Goal: Task Accomplishment & Management: Use online tool/utility

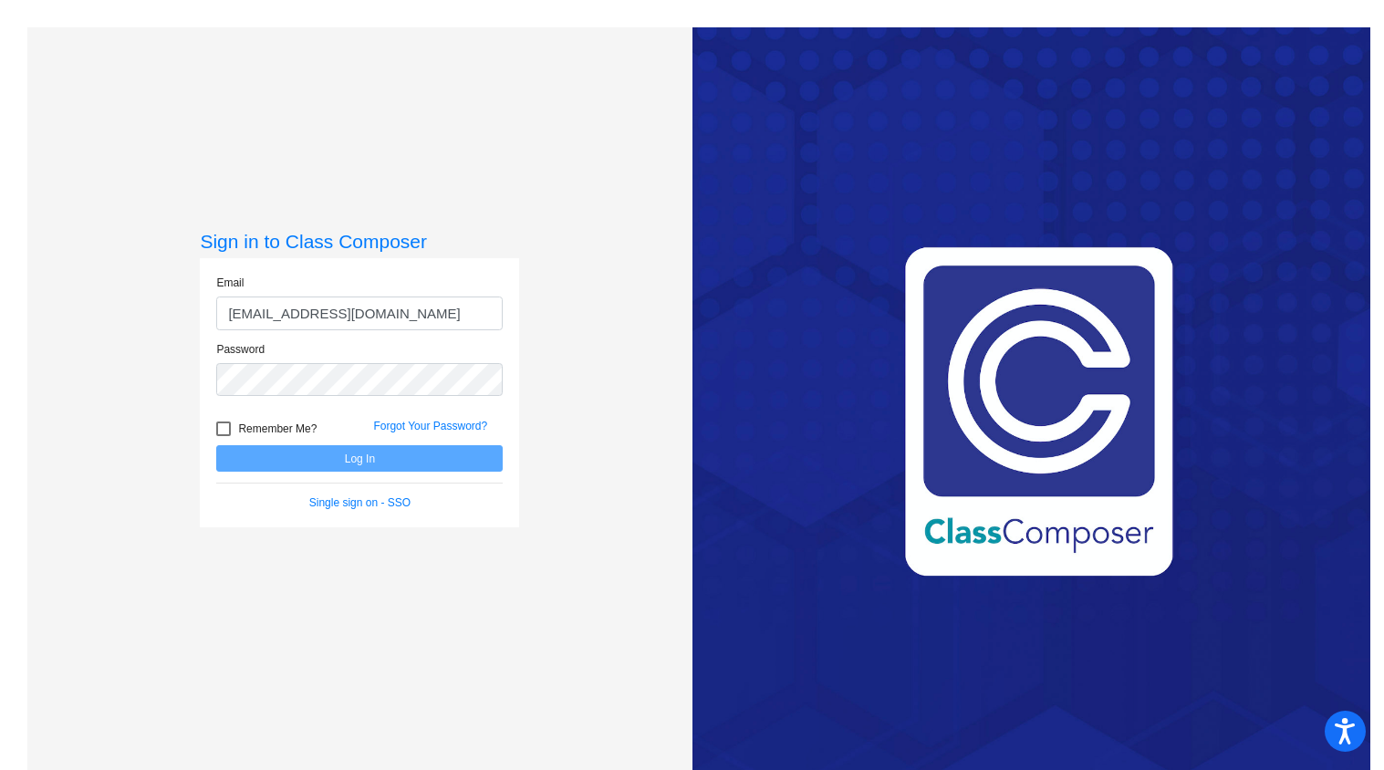
scroll to position [0, 2]
type input "malissa_weatherbie@lkstevens.wednet.edu"
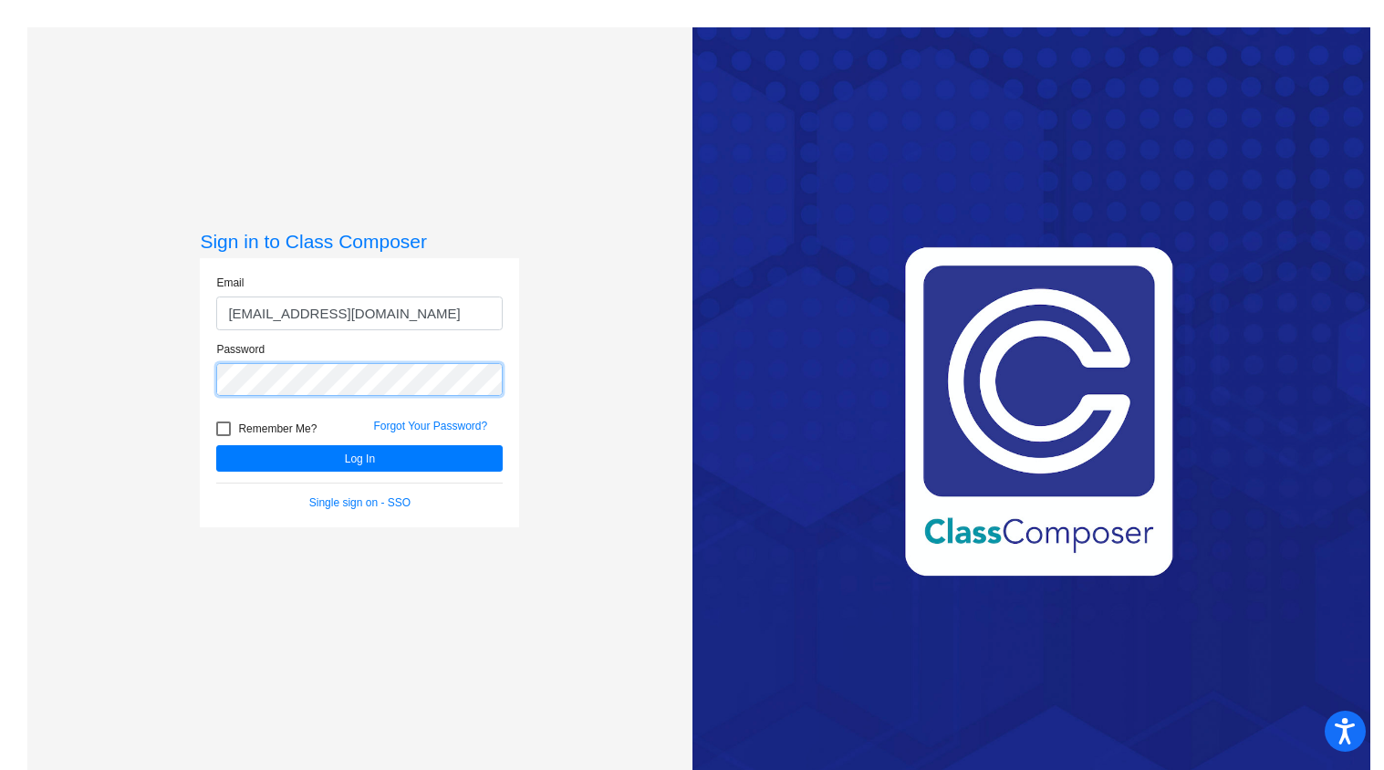
click at [216, 445] on button "Log In" at bounding box center [359, 458] width 287 height 26
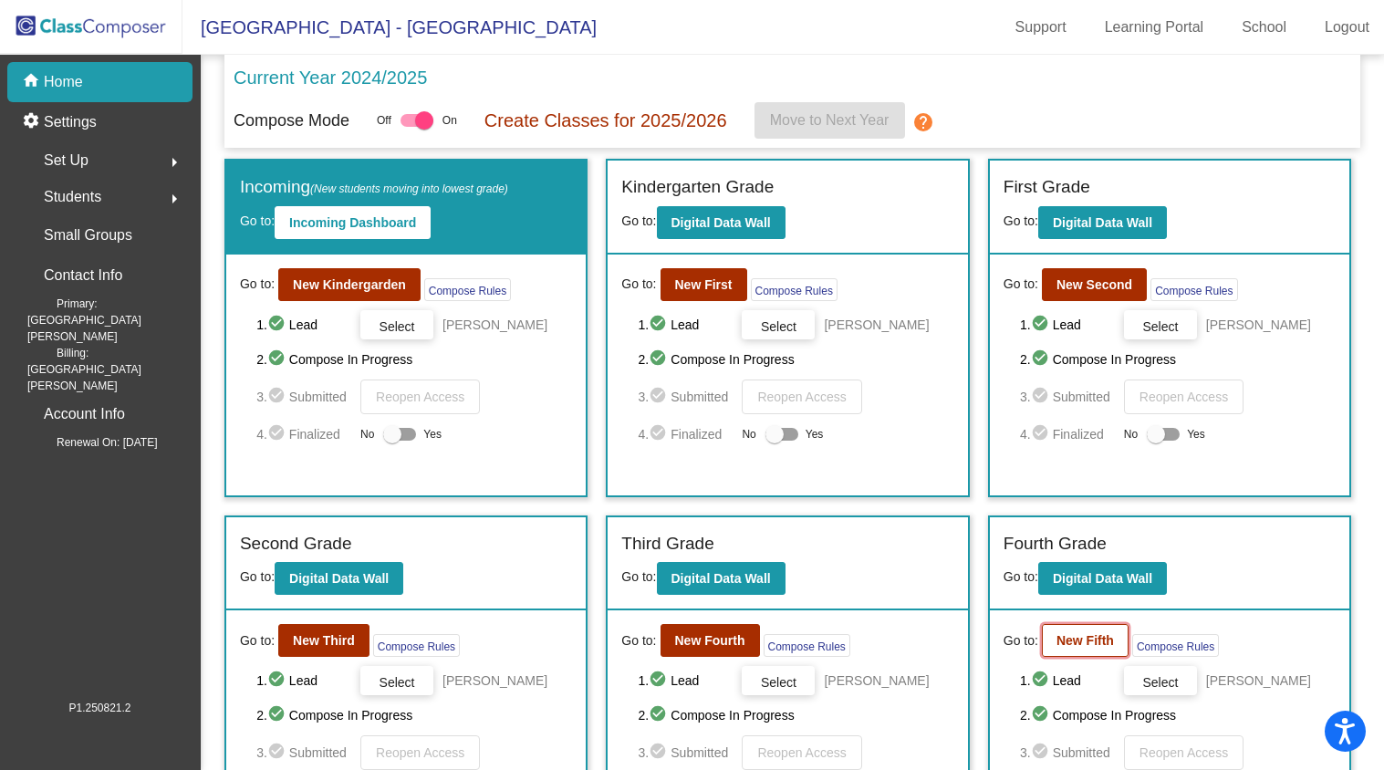
click at [1078, 634] on b "New Fifth" at bounding box center [1085, 640] width 57 height 15
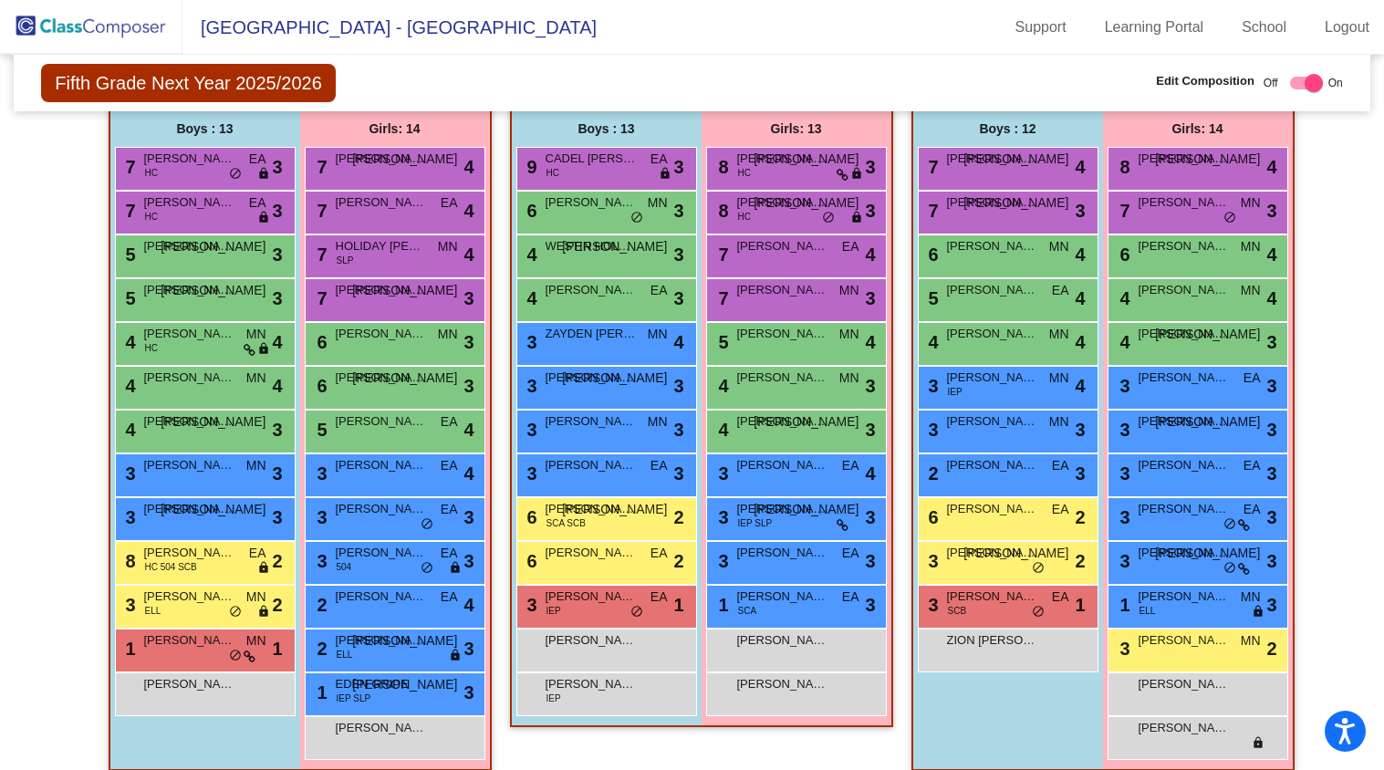
scroll to position [394, 0]
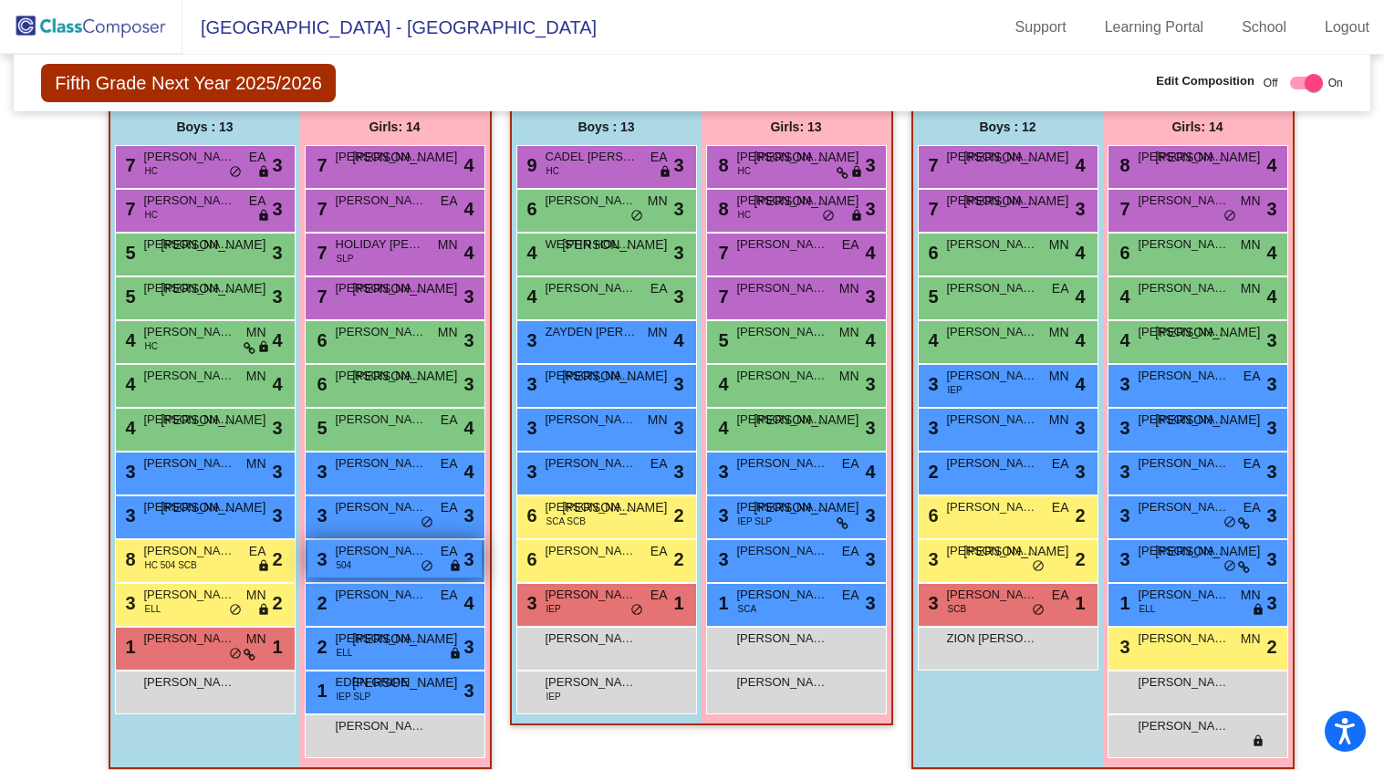
click at [384, 551] on span "KINSLEY WARD" at bounding box center [381, 551] width 91 height 18
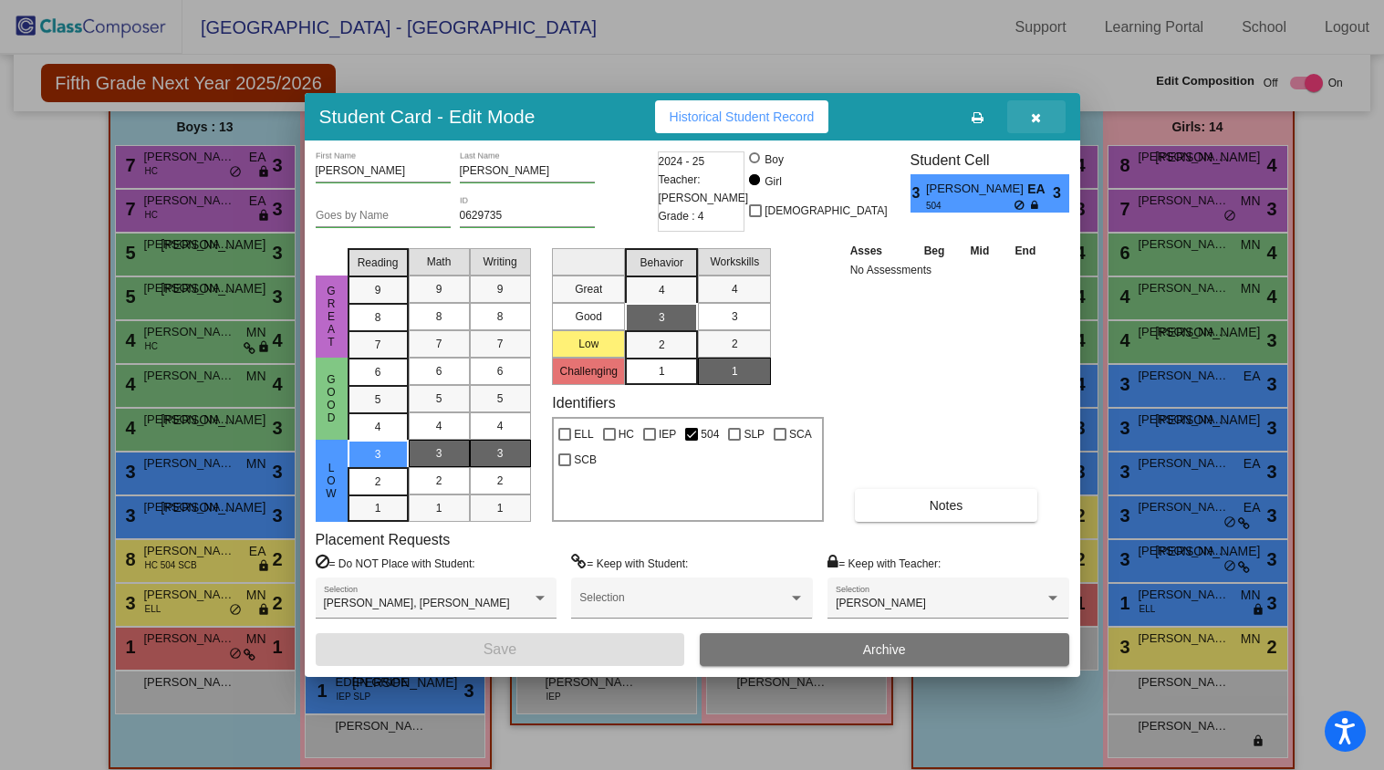
click at [1040, 118] on icon "button" at bounding box center [1036, 117] width 10 height 13
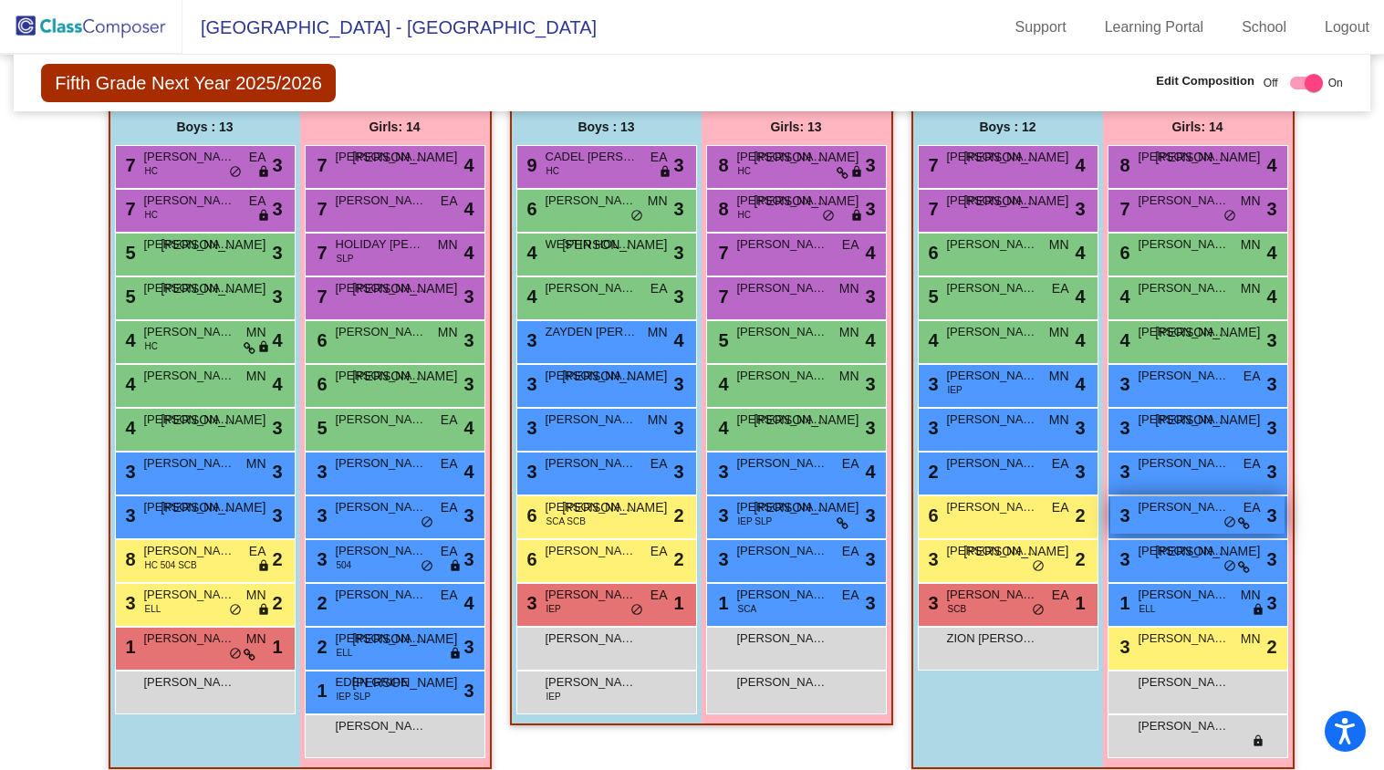
click at [1196, 515] on div "3 HADLEY DEITZ EA lock do_not_disturb_alt 3" at bounding box center [1197, 514] width 174 height 37
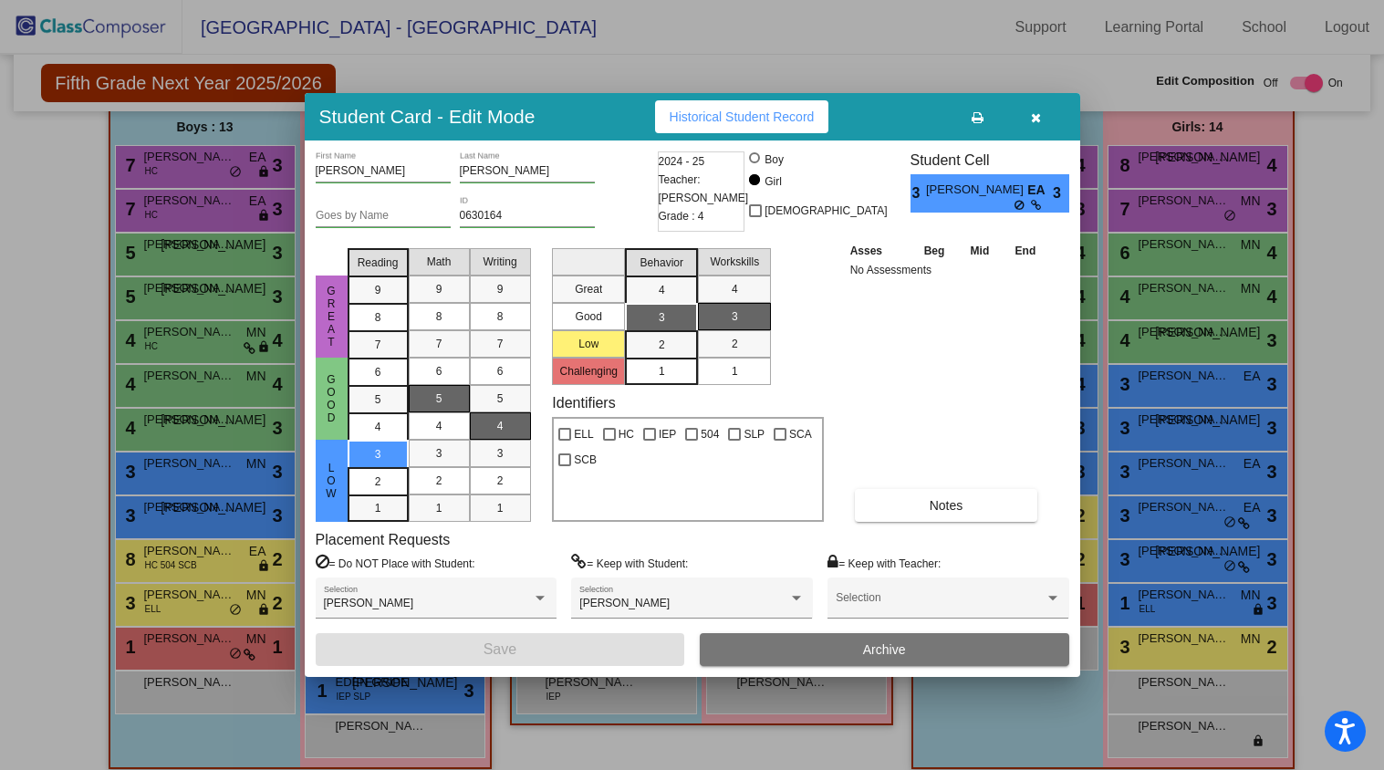
click at [1035, 122] on span "button" at bounding box center [1036, 116] width 10 height 15
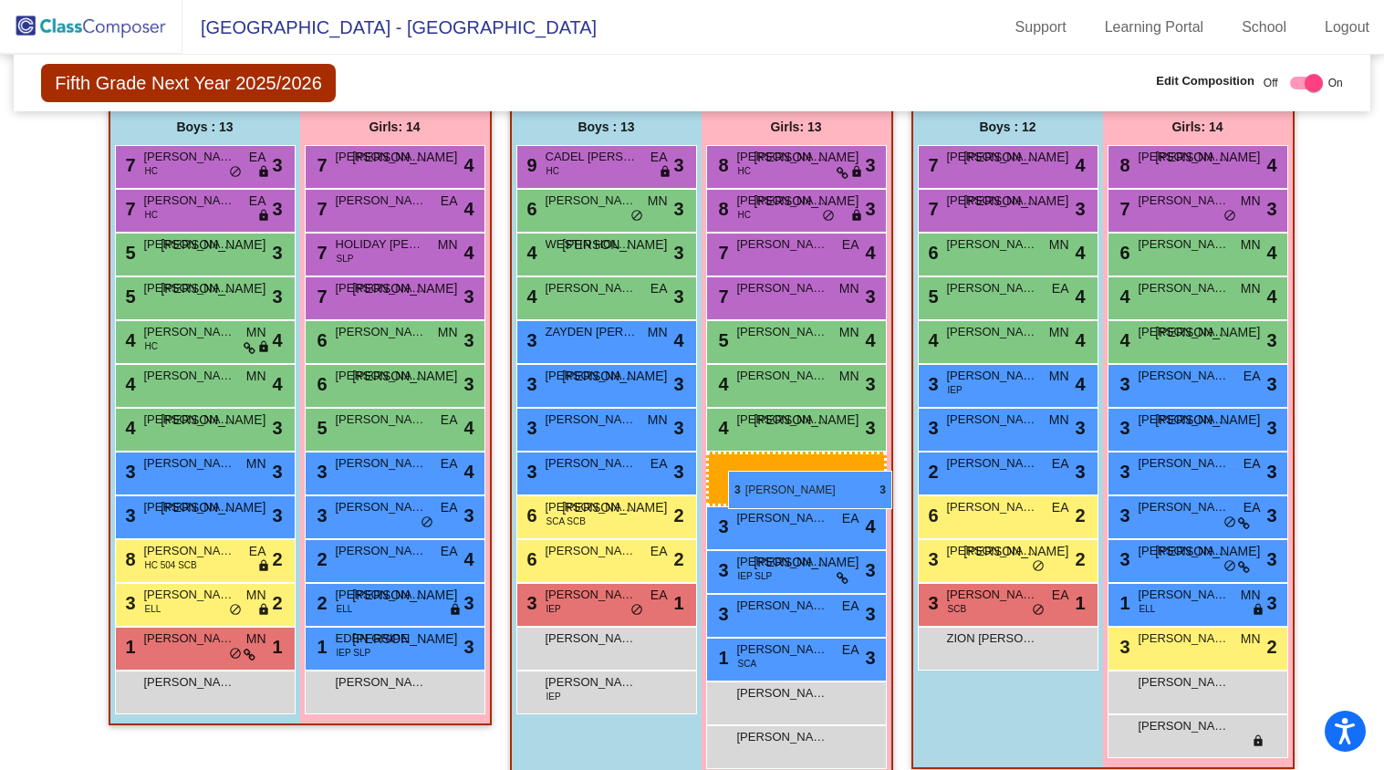
drag, startPoint x: 387, startPoint y: 568, endPoint x: 728, endPoint y: 471, distance: 355.0
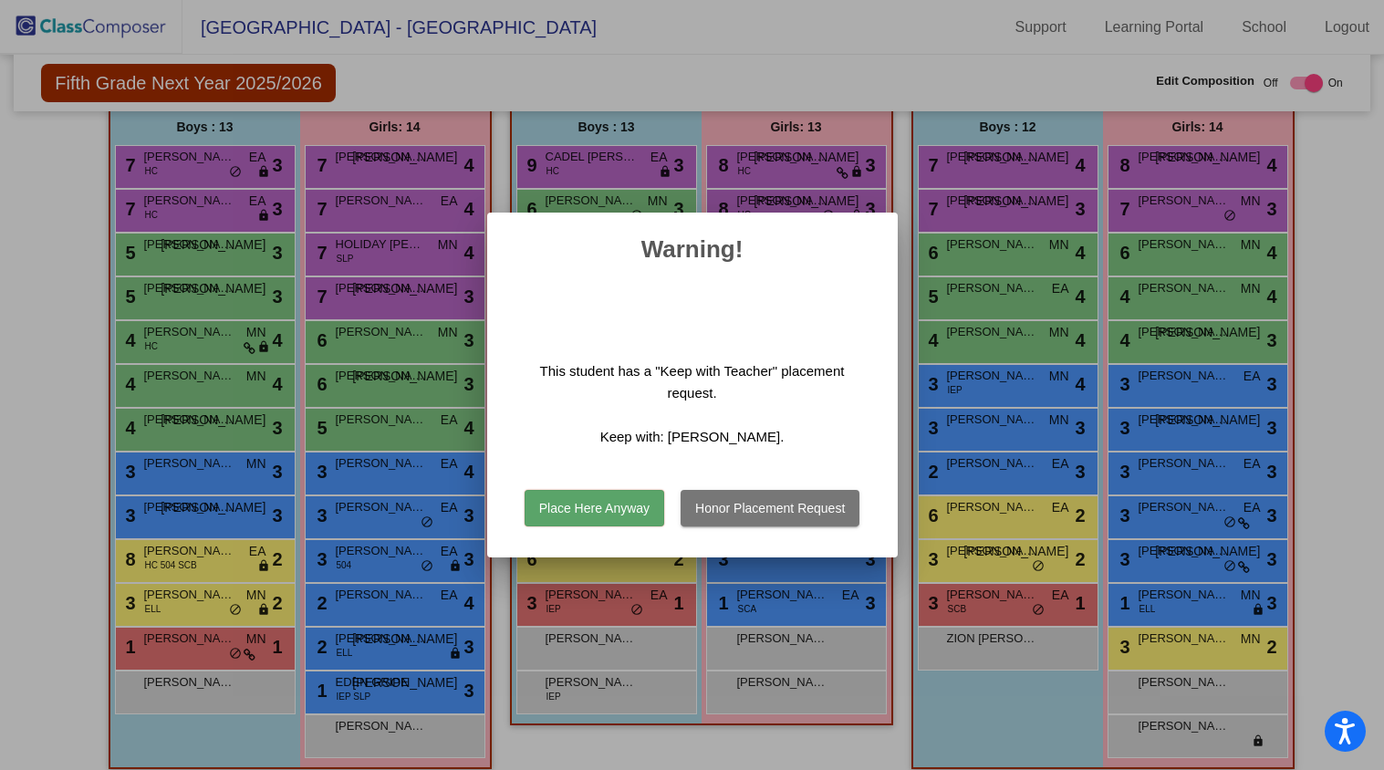
click at [746, 503] on button "Honor Placement Request" at bounding box center [770, 508] width 179 height 36
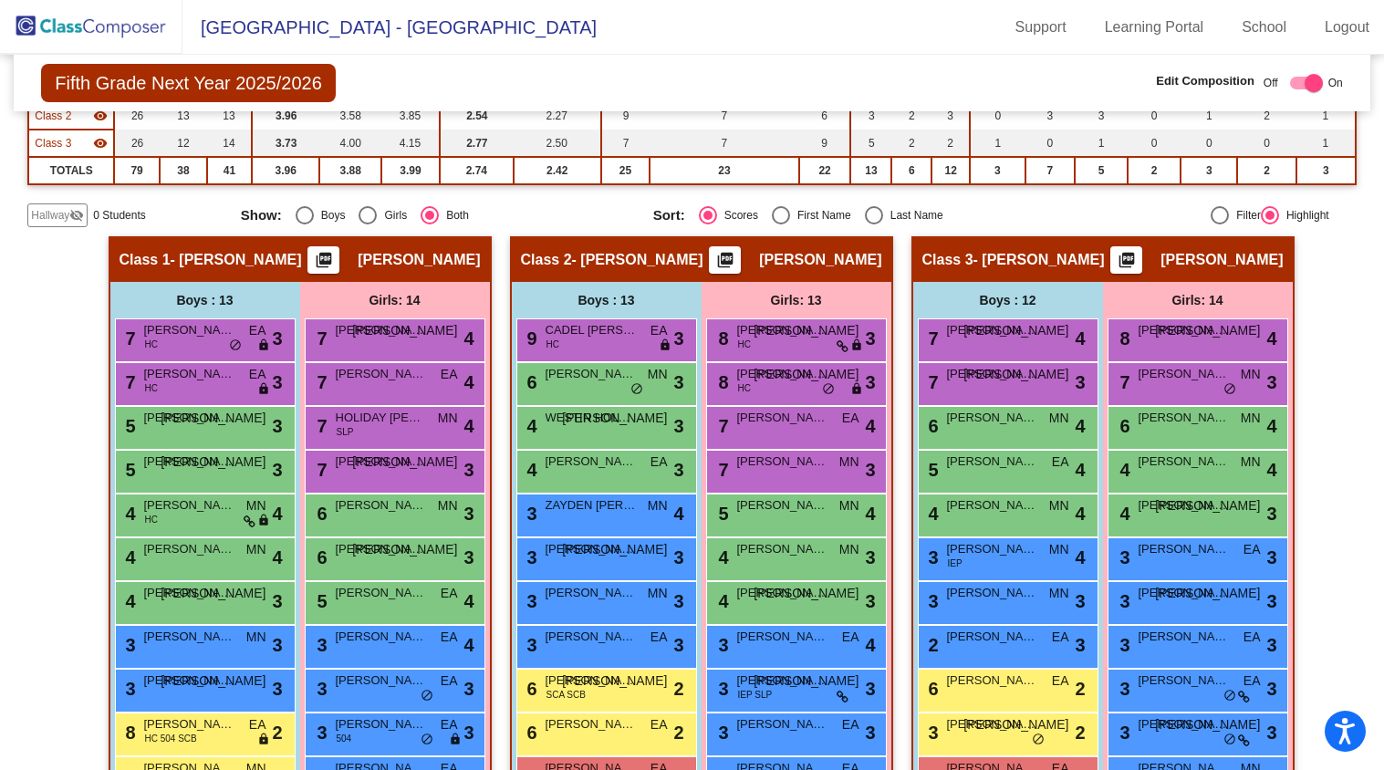
scroll to position [79, 0]
